Goal: Use online tool/utility: Utilize a website feature to perform a specific function

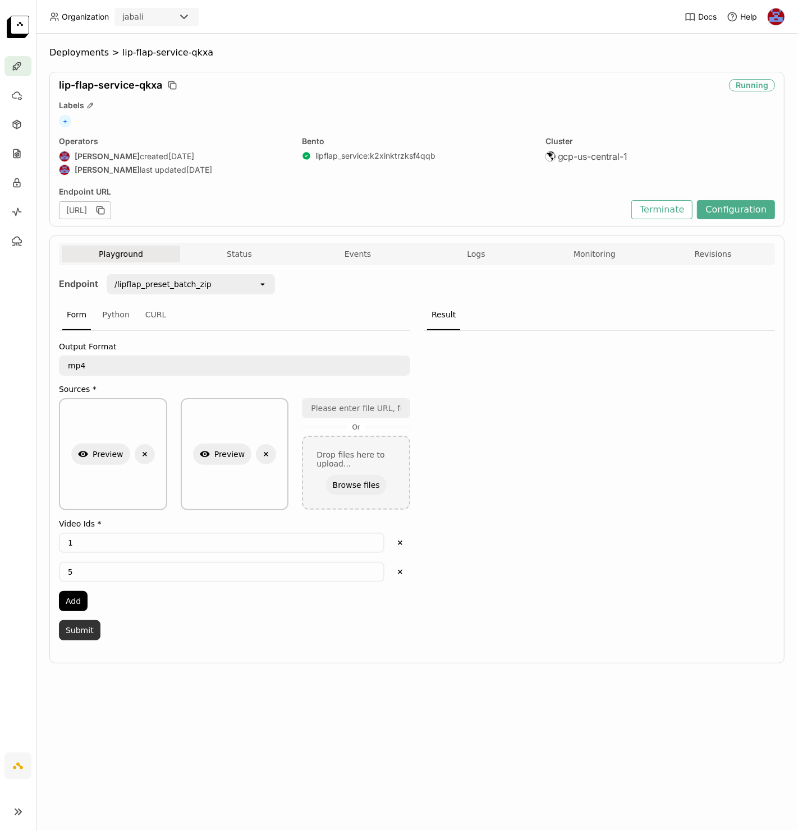
click at [84, 624] on button "Submit" at bounding box center [80, 630] width 42 height 20
drag, startPoint x: 173, startPoint y: 53, endPoint x: 71, endPoint y: 56, distance: 101.6
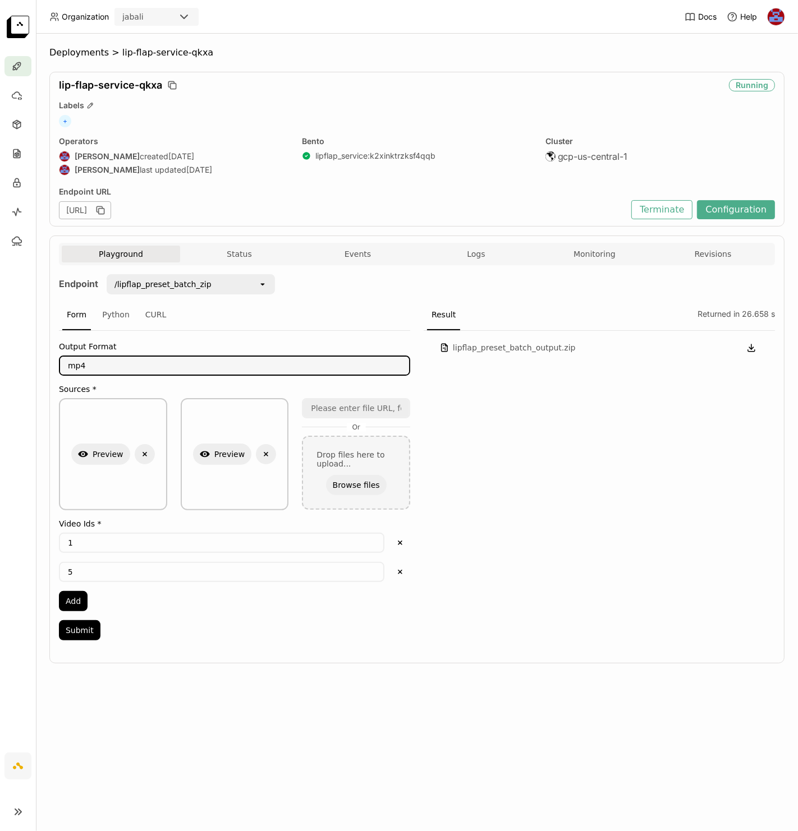
drag, startPoint x: 105, startPoint y: 360, endPoint x: 20, endPoint y: 365, distance: 85.4
click at [20, 365] on main "Deployments > lip-flap-service-qkxa lip-flap-service-qkxa Running Labels + Oper…" at bounding box center [399, 415] width 798 height 831
click at [88, 628] on button "Submit" at bounding box center [80, 630] width 42 height 20
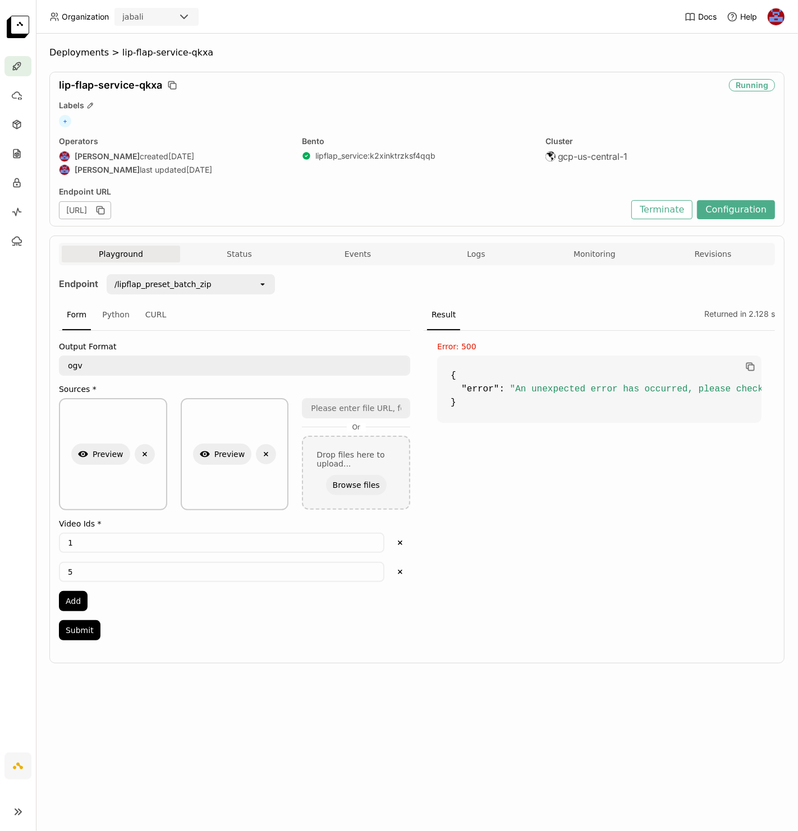
click at [114, 366] on textarea "ogv" at bounding box center [234, 366] width 349 height 18
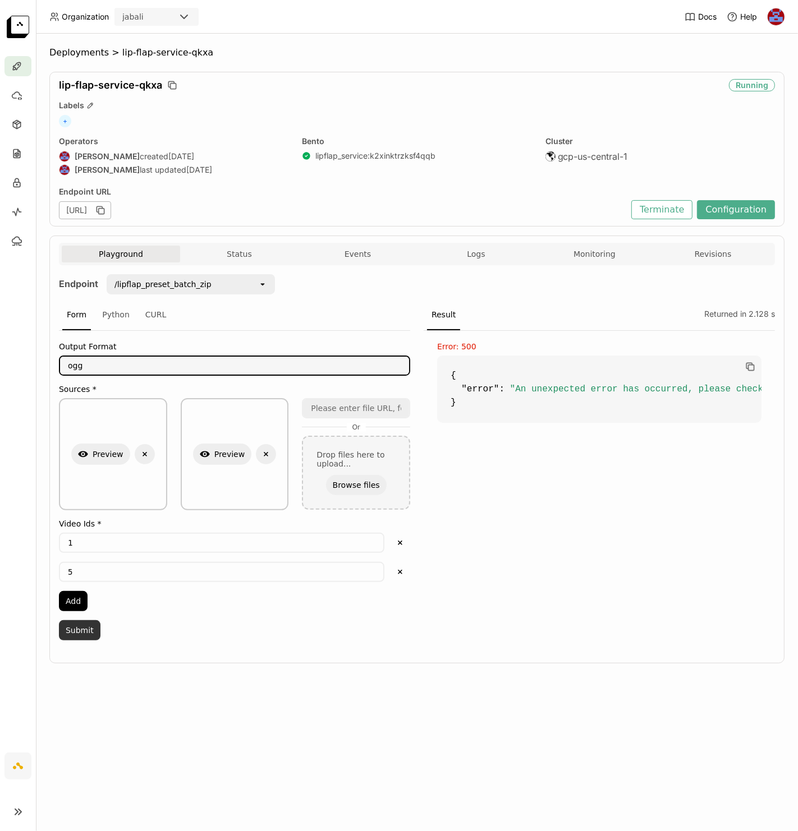
type textarea "ogg"
click at [82, 626] on button "Submit" at bounding box center [80, 630] width 42 height 20
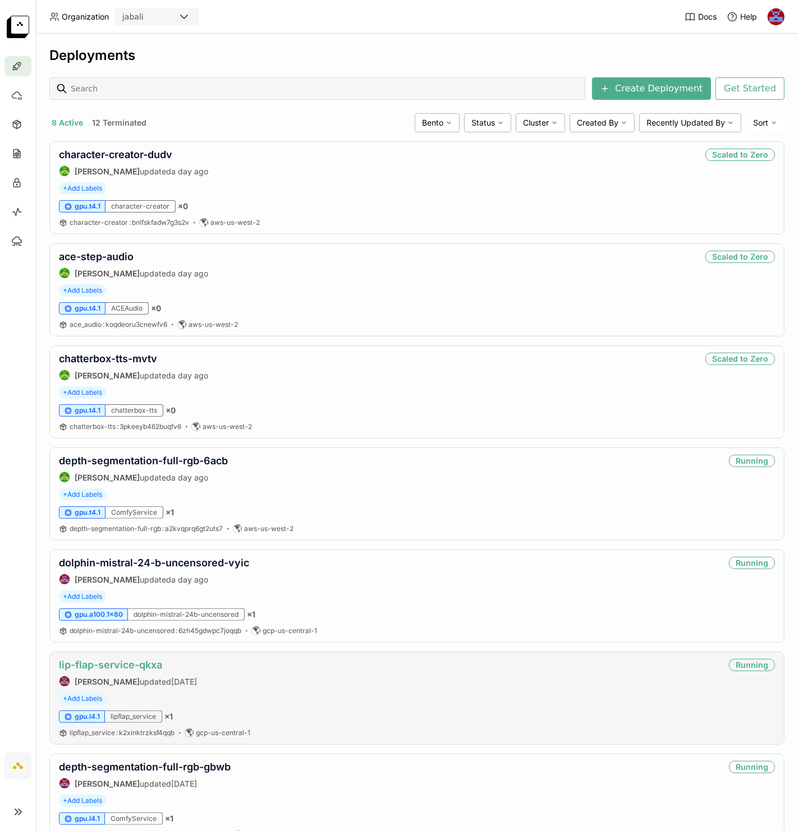
click at [105, 669] on link "lip-flap-service-qkxa" at bounding box center [110, 665] width 103 height 12
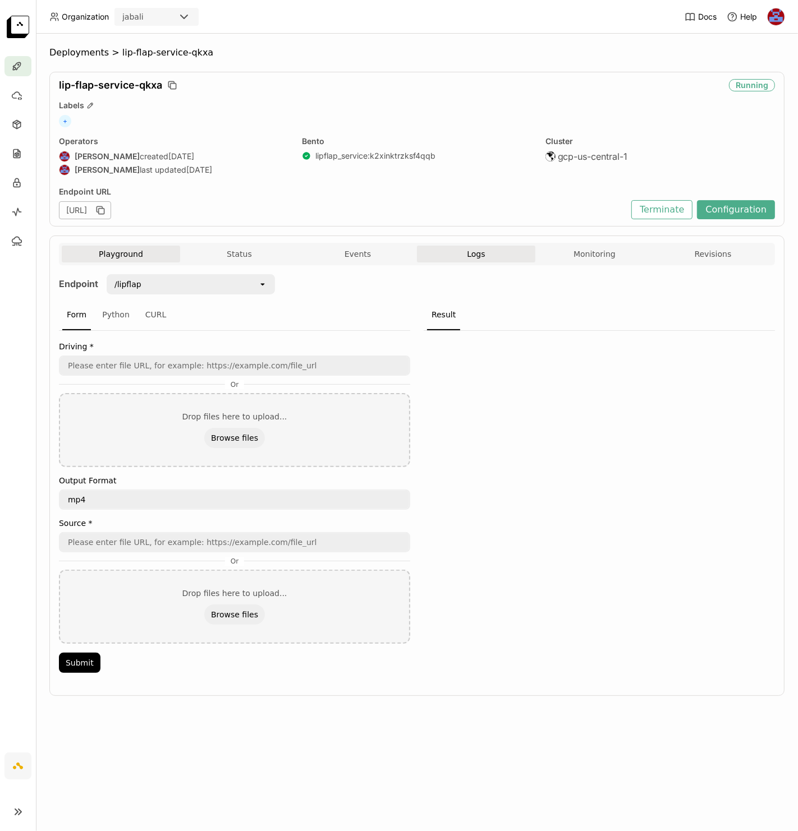
click at [491, 257] on button "Logs" at bounding box center [476, 254] width 118 height 17
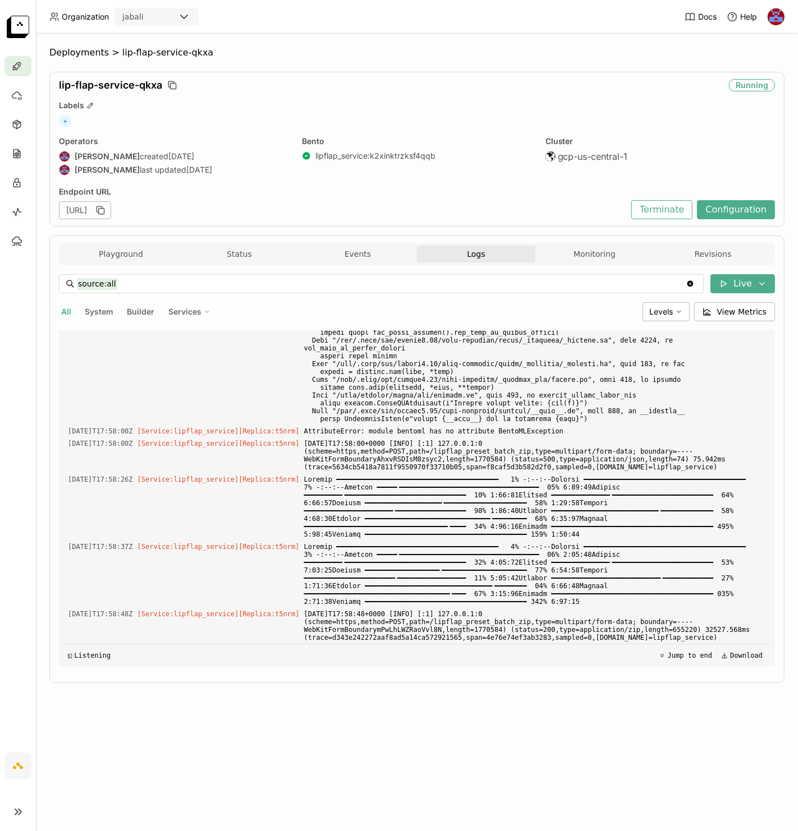
scroll to position [3778, 0]
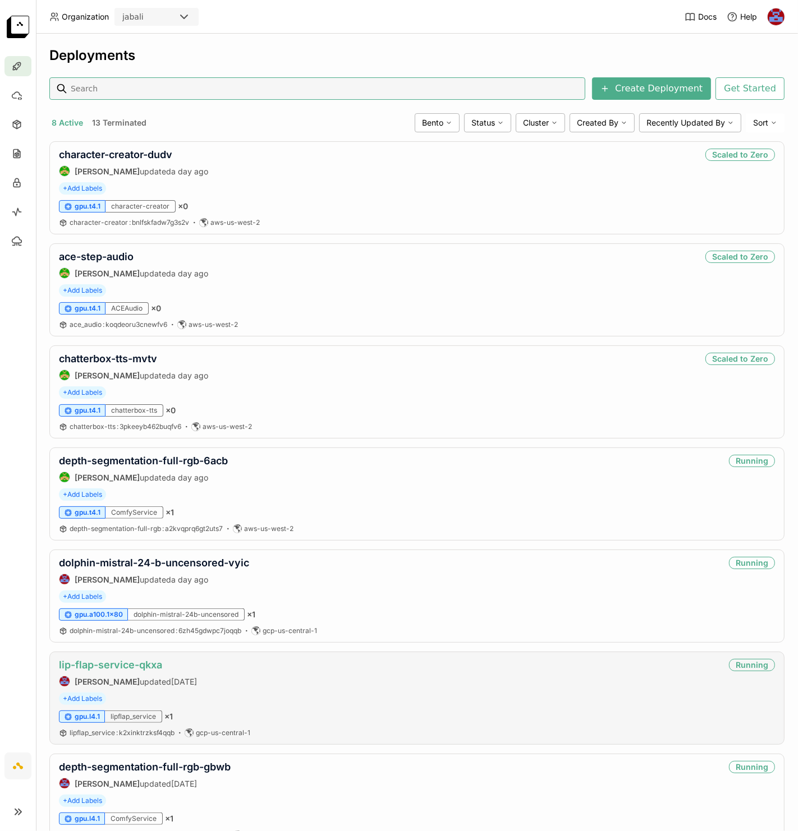
click at [114, 665] on link "lip-flap-service-qkxa" at bounding box center [110, 665] width 103 height 12
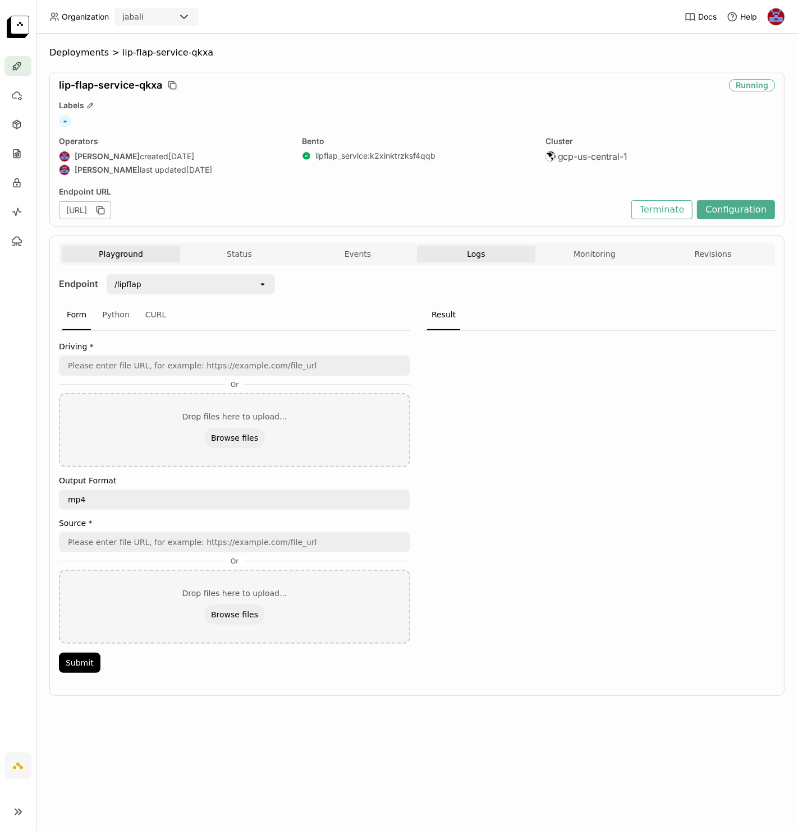
click at [489, 250] on button "Logs" at bounding box center [476, 254] width 118 height 17
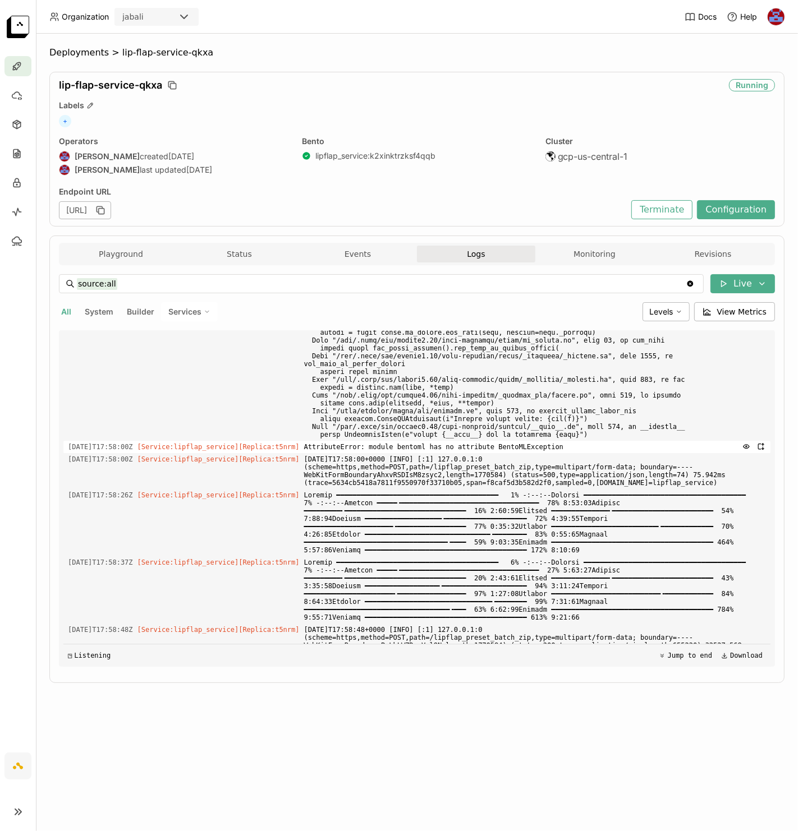
scroll to position [2685, 0]
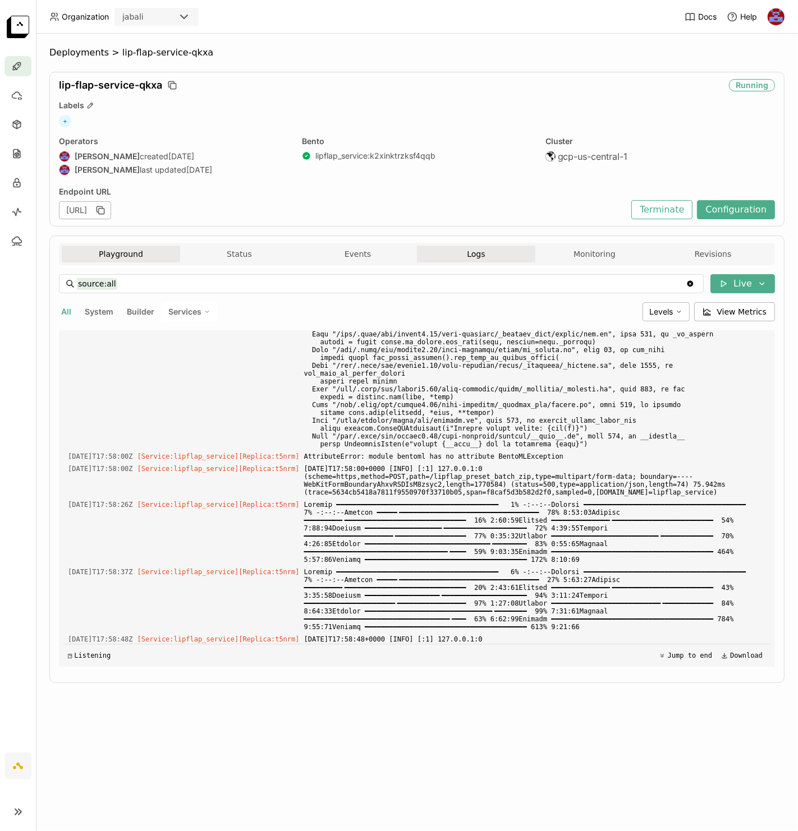
click at [132, 256] on button "Playground" at bounding box center [121, 254] width 118 height 17
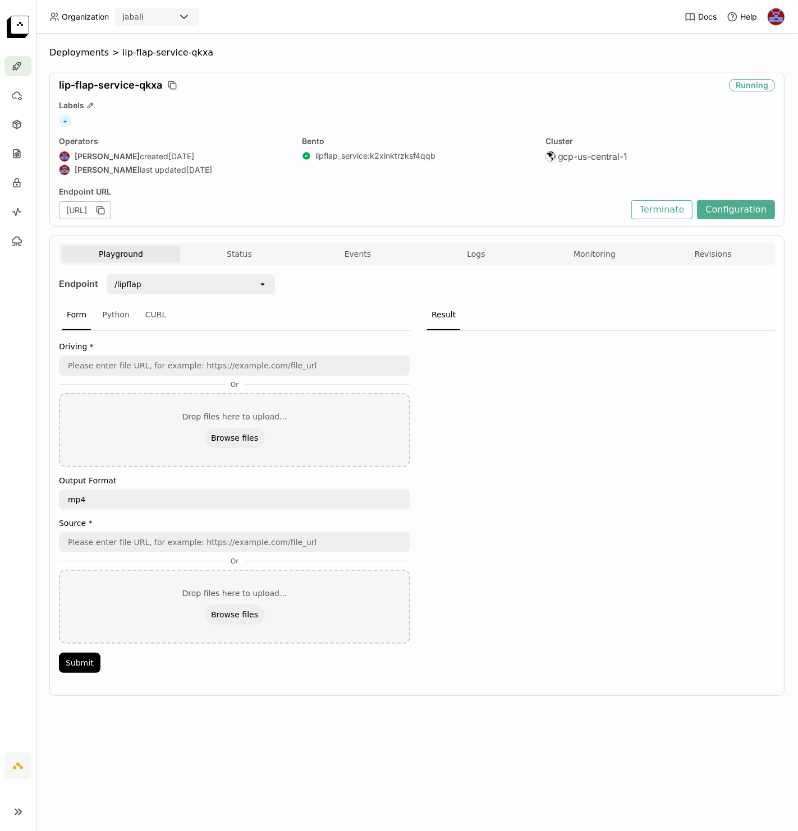
click at [163, 284] on div "/lipflap" at bounding box center [183, 284] width 150 height 18
click at [182, 366] on div "/lipflap_preset_batch_zip" at bounding box center [191, 368] width 150 height 11
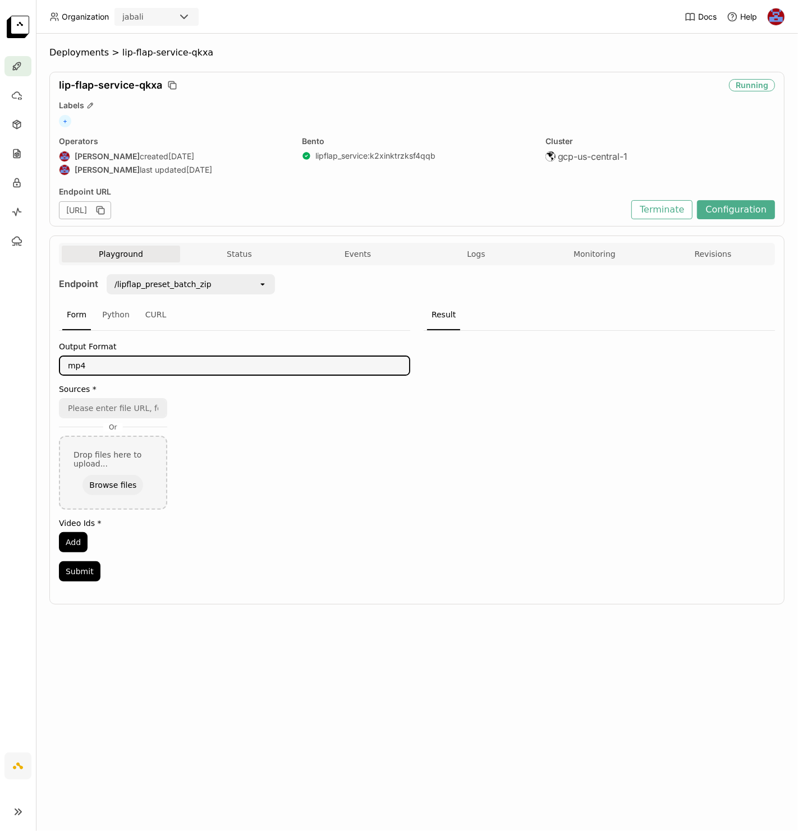
click at [126, 360] on textarea "mp4" at bounding box center [234, 366] width 349 height 18
drag, startPoint x: 126, startPoint y: 360, endPoint x: -3, endPoint y: 359, distance: 128.5
click at [0, 359] on html "Organization jabali Docs Help Deployments > lip-flap-service-qkxa lip-flap-serv…" at bounding box center [399, 415] width 798 height 831
type textarea "ogg"
click at [120, 406] on input "url" at bounding box center [113, 408] width 106 height 18
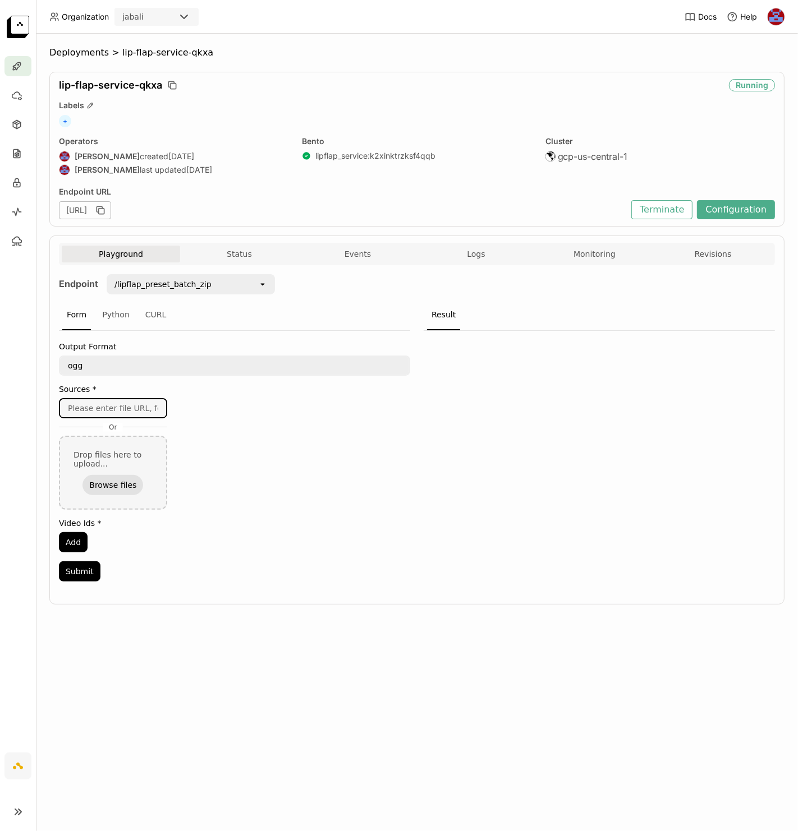
click at [100, 480] on button "Browse files" at bounding box center [112, 485] width 61 height 20
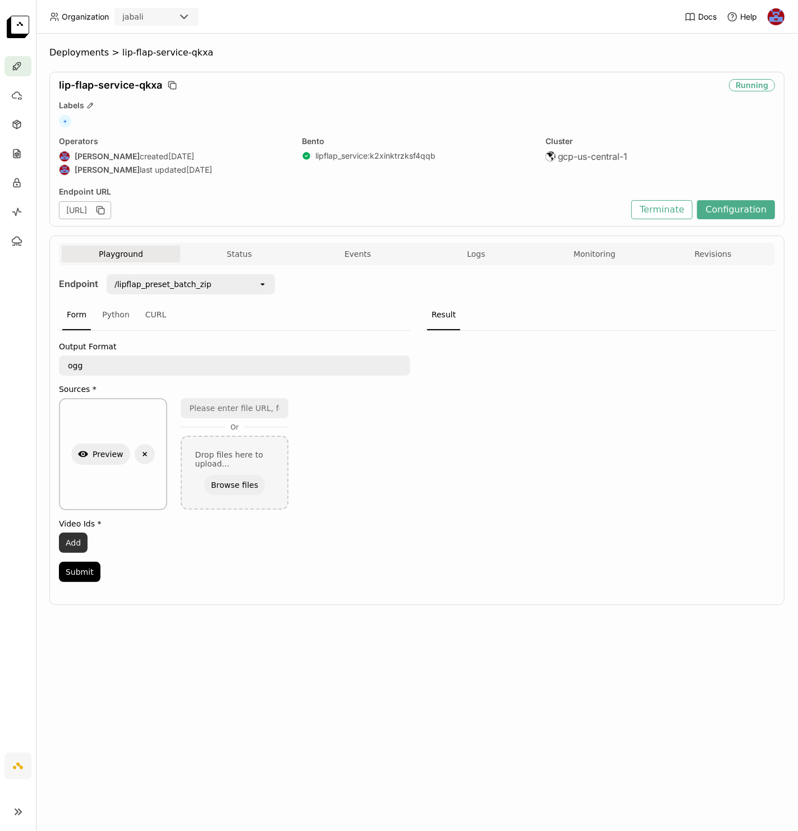
click at [75, 533] on button "Add" at bounding box center [73, 543] width 29 height 20
drag, startPoint x: 130, startPoint y: 541, endPoint x: 19, endPoint y: 532, distance: 111.5
click at [19, 532] on main "Deployments > lip-flap-service-qkxa lip-flap-service-qkxa Running Labels + Oper…" at bounding box center [399, 415] width 798 height 831
type input "2"
click at [83, 597] on button "Submit" at bounding box center [80, 601] width 42 height 20
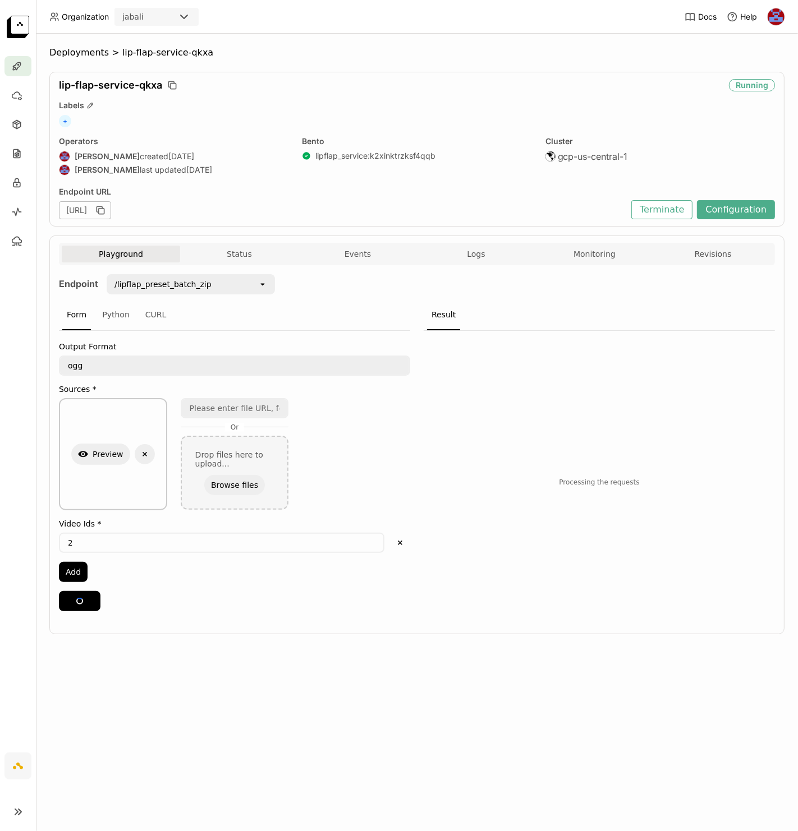
click at [367, 731] on div "Deployments > lip-flap-service-qkxa lip-flap-service-qkxa Running Labels + Oper…" at bounding box center [417, 433] width 762 height 798
click at [754, 343] on icon "button" at bounding box center [751, 348] width 10 height 10
click at [154, 666] on div "Deployments > lip-flap-service-qkxa lip-flap-service-qkxa Running Labels + Oper…" at bounding box center [417, 433] width 762 height 798
click at [482, 257] on button "Logs" at bounding box center [476, 254] width 118 height 17
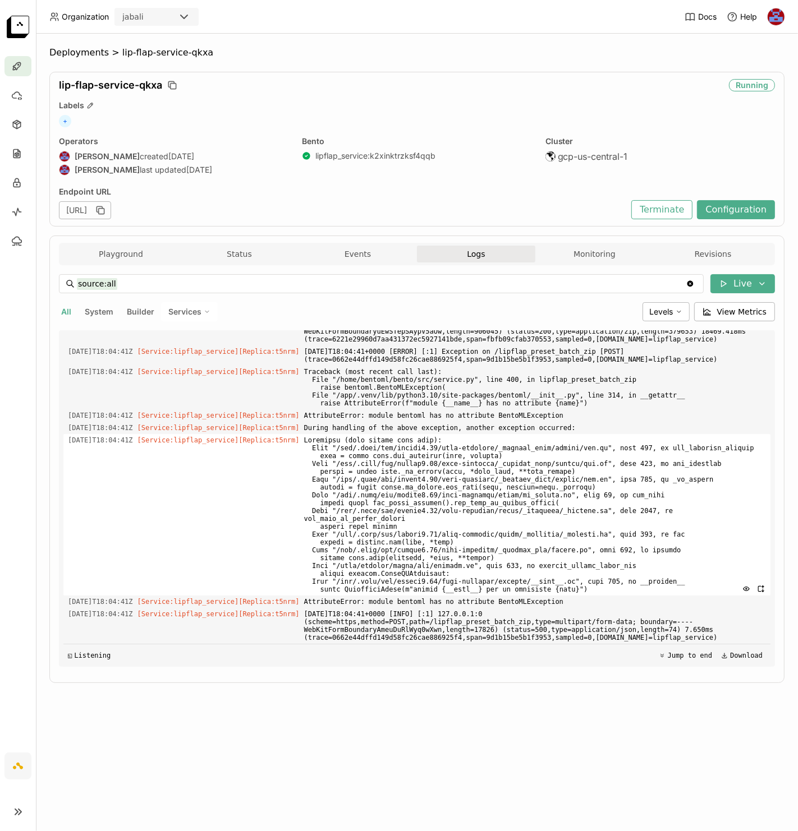
scroll to position [3698, 0]
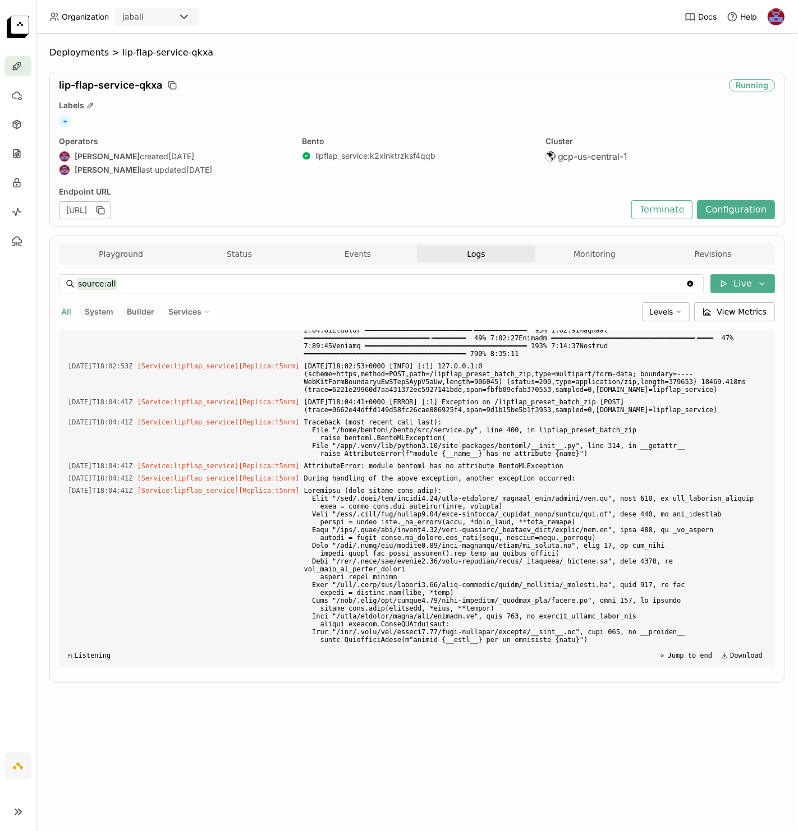
scroll to position [3015, 0]
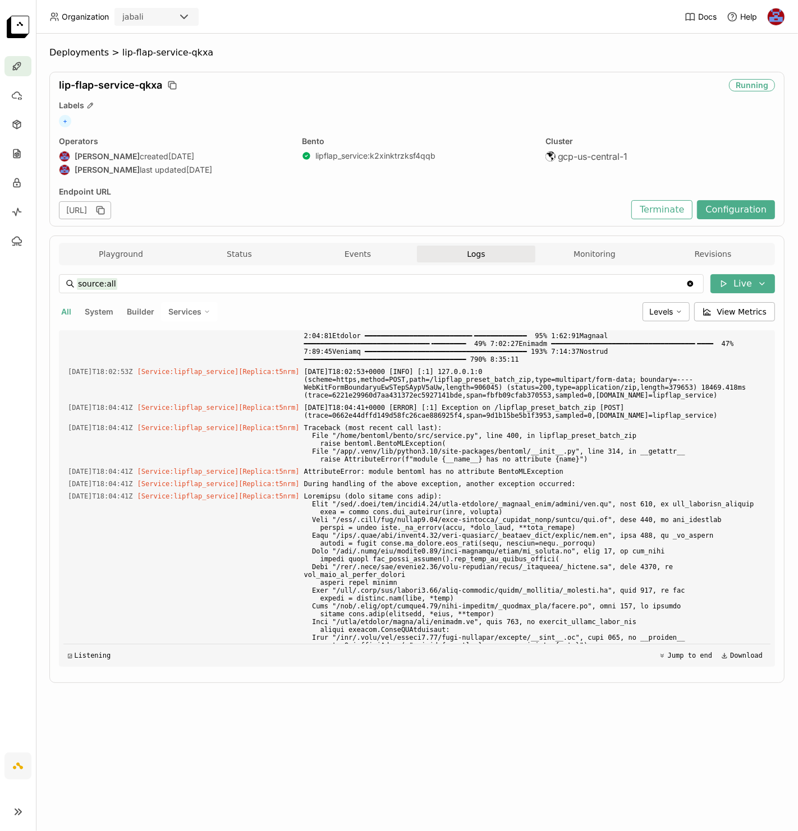
click at [518, 85] on div "lip-flap-service-qkxa" at bounding box center [391, 85] width 665 height 12
